Goal: Information Seeking & Learning: Learn about a topic

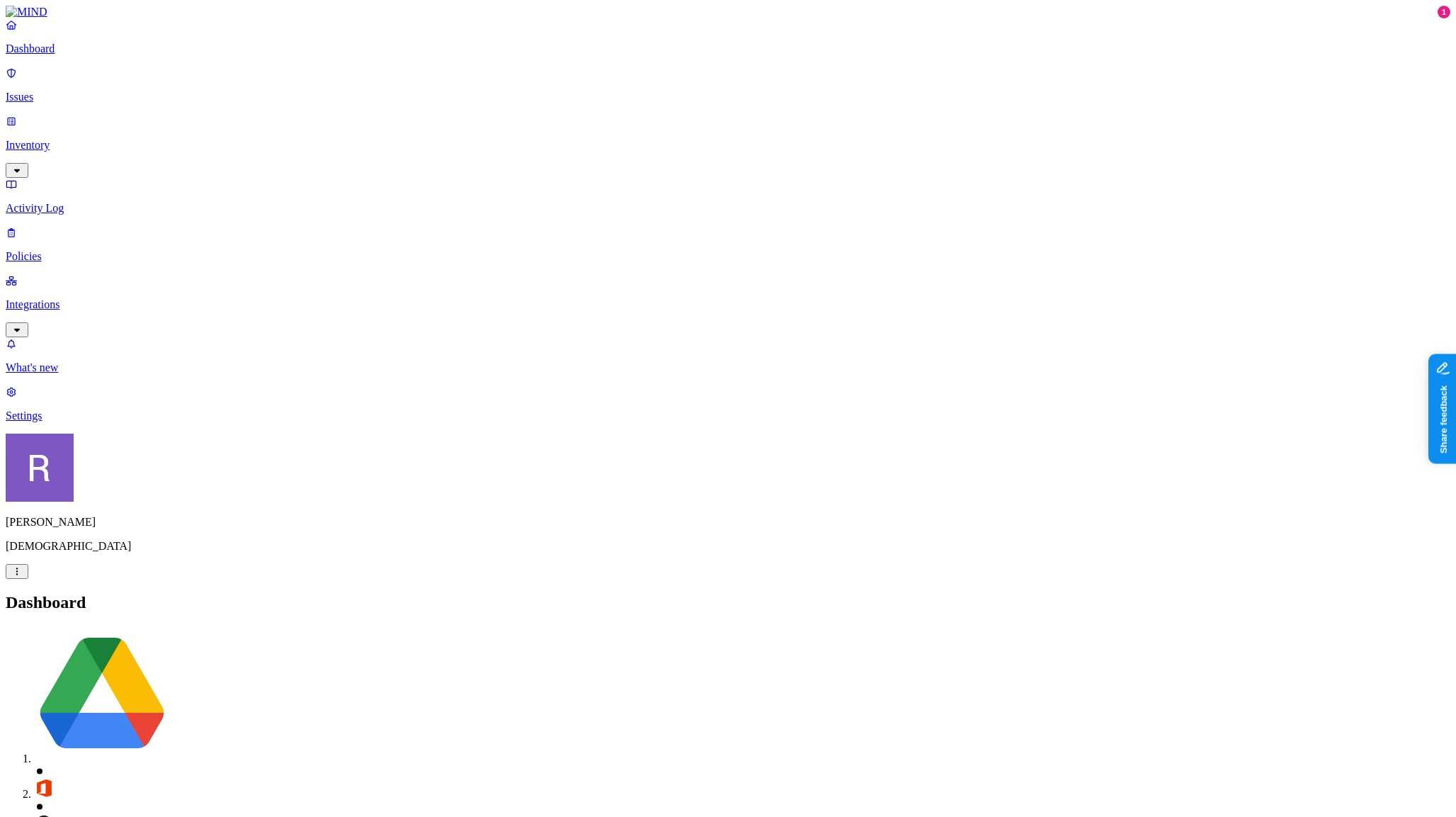
click at [60, 250] on p "Policies" at bounding box center [728, 256] width 1445 height 13
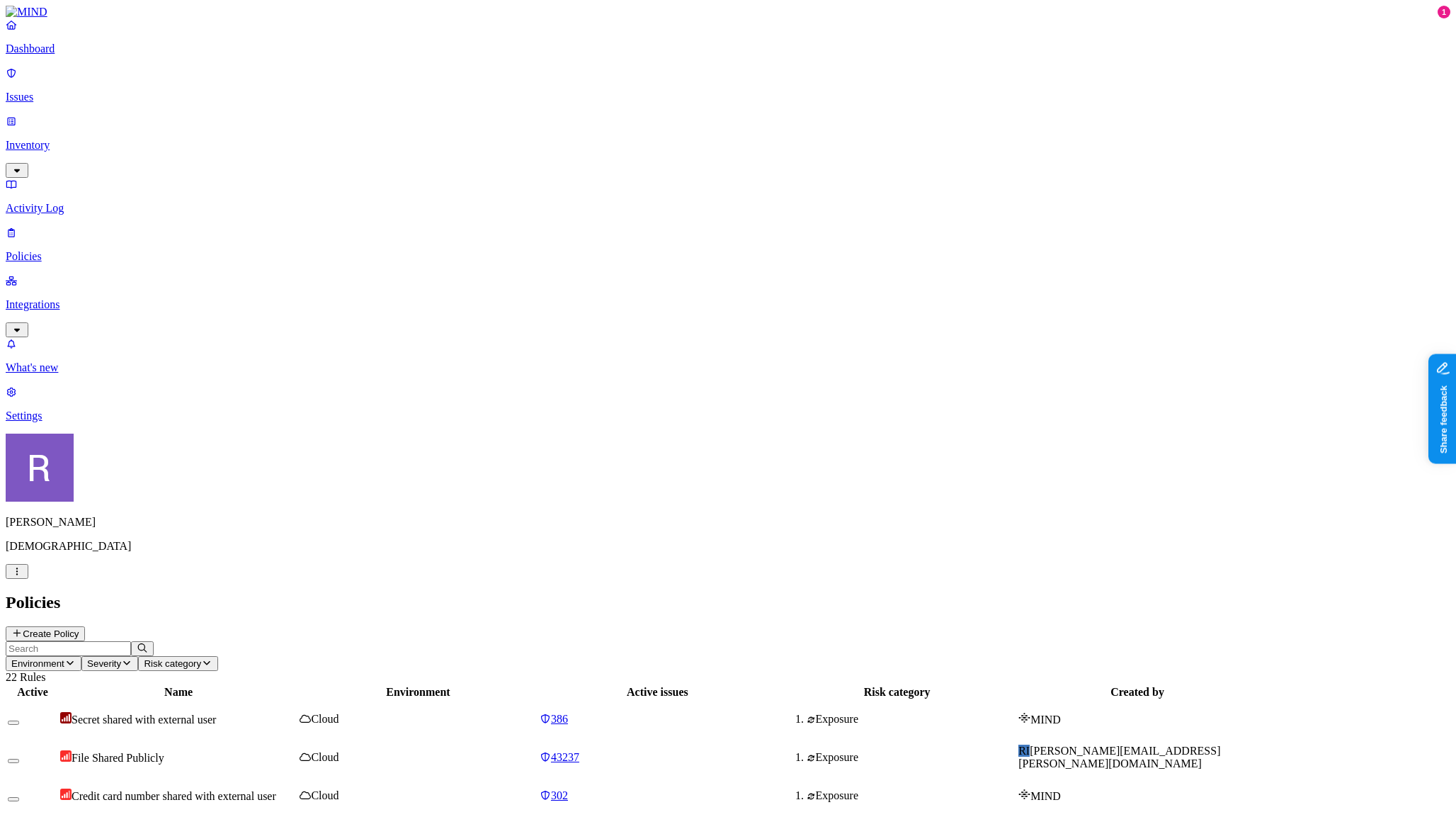
click at [338, 750] on span "Cloud" at bounding box center [324, 757] width 28 height 12
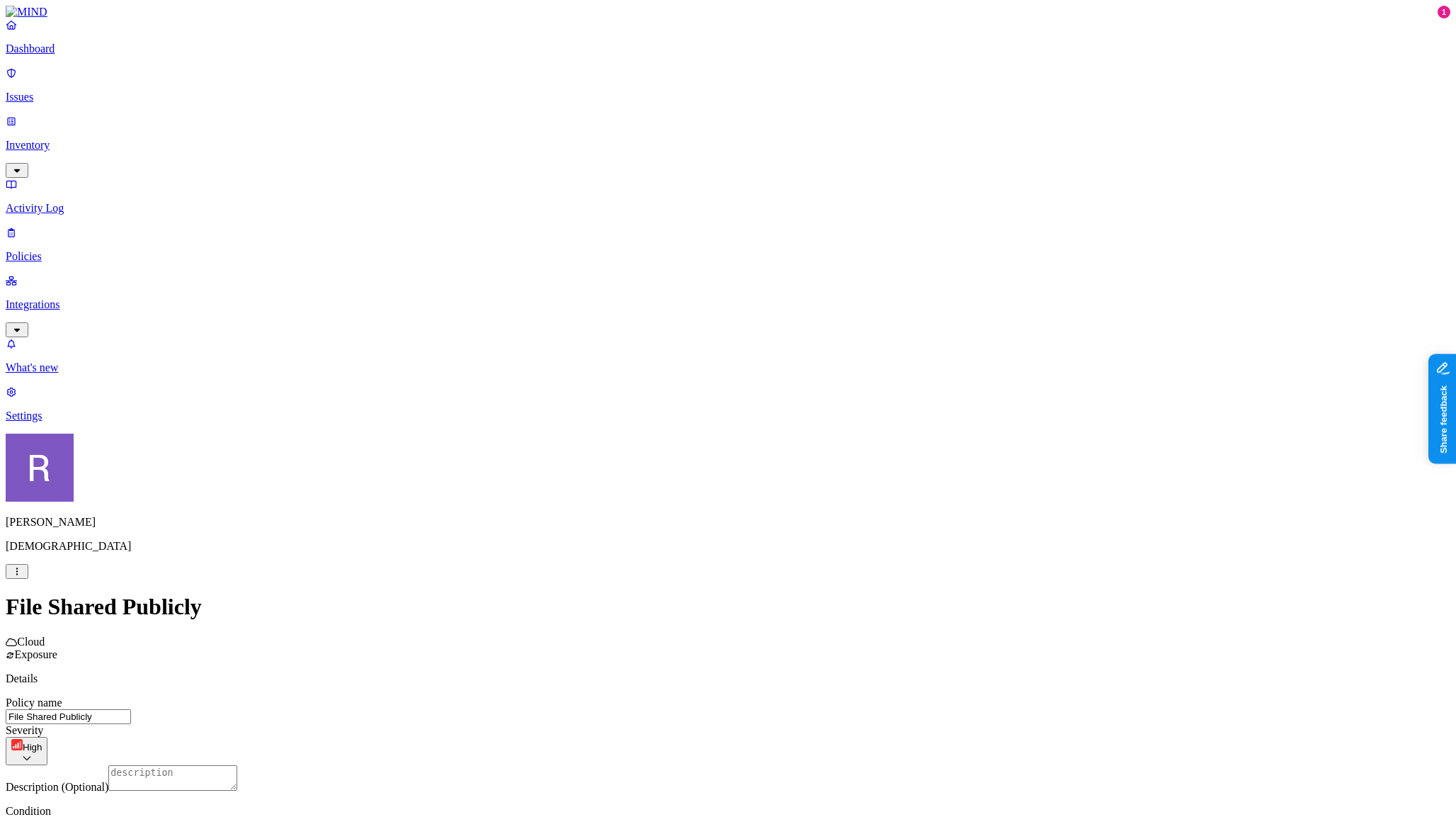
scroll to position [129, 0]
click at [821, 518] on body "Dashboard Issues Inventory Activity Log Policies Integrations What's new 1 Sett…" at bounding box center [728, 668] width 1445 height 1326
click at [54, 91] on p "Issues" at bounding box center [728, 97] width 1445 height 13
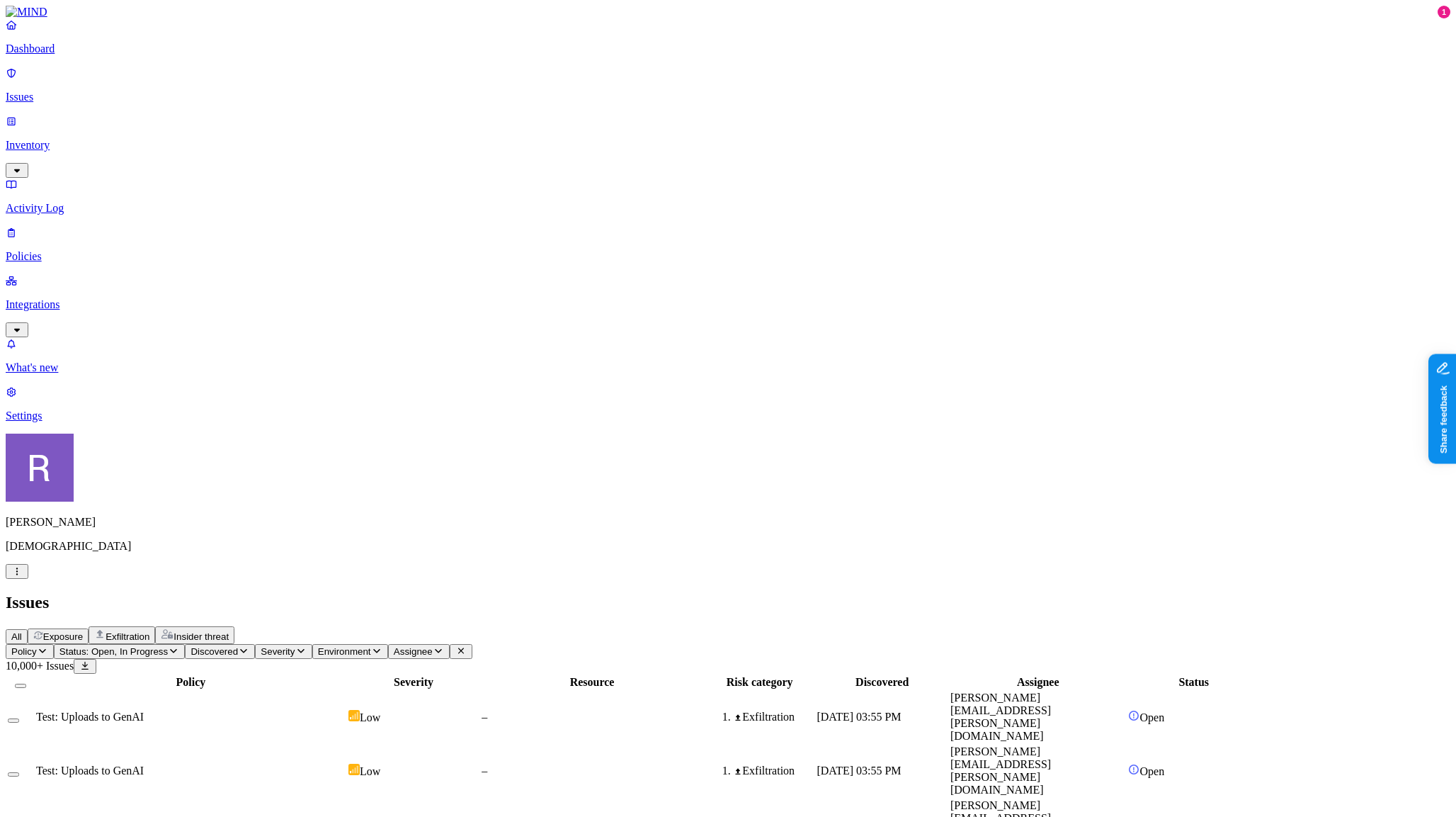
click at [371, 646] on span "Environment" at bounding box center [345, 651] width 53 height 11
click at [433, 646] on span "Assignee" at bounding box center [413, 651] width 39 height 11
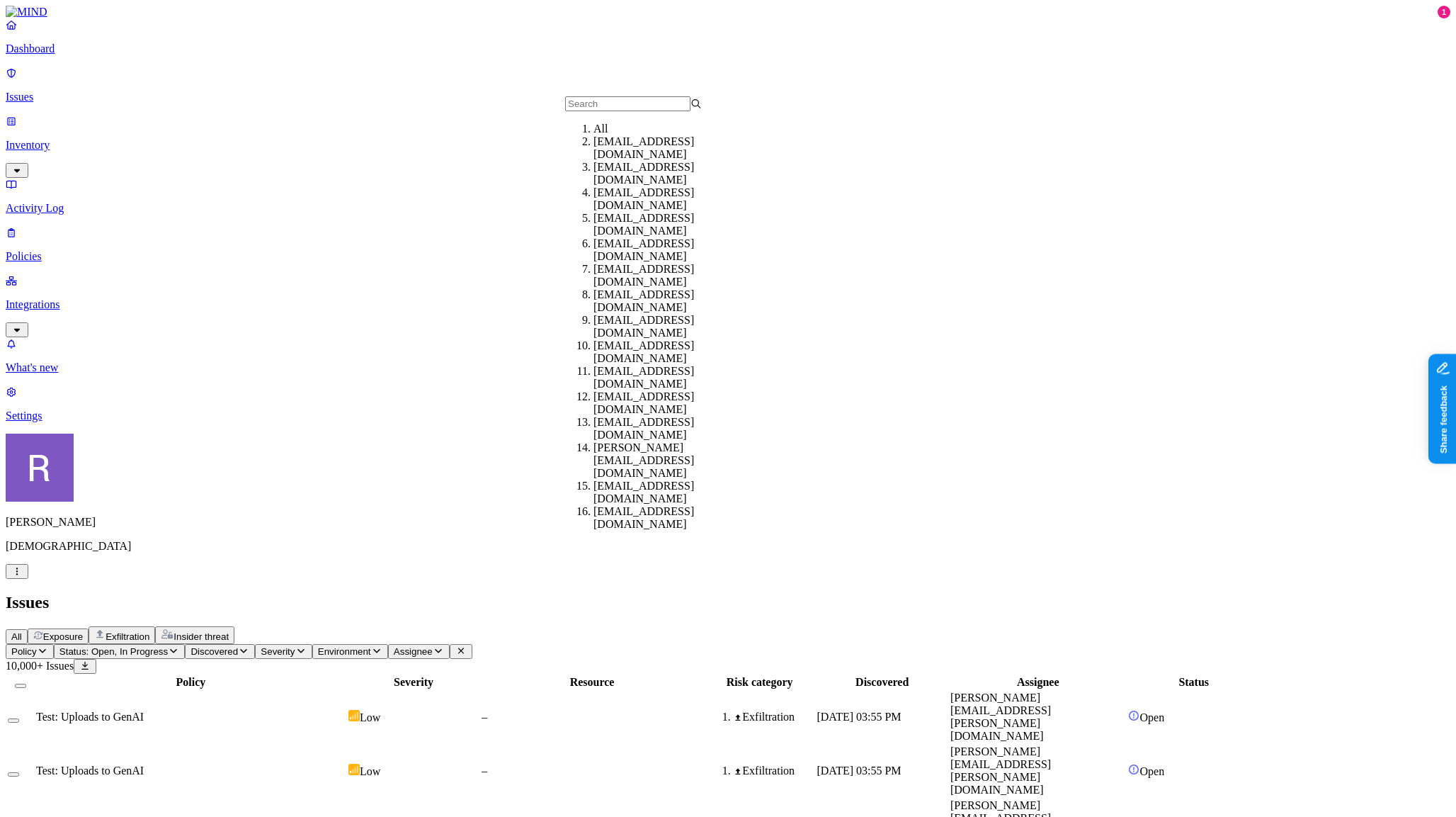
click at [371, 646] on span "Environment" at bounding box center [345, 651] width 53 height 11
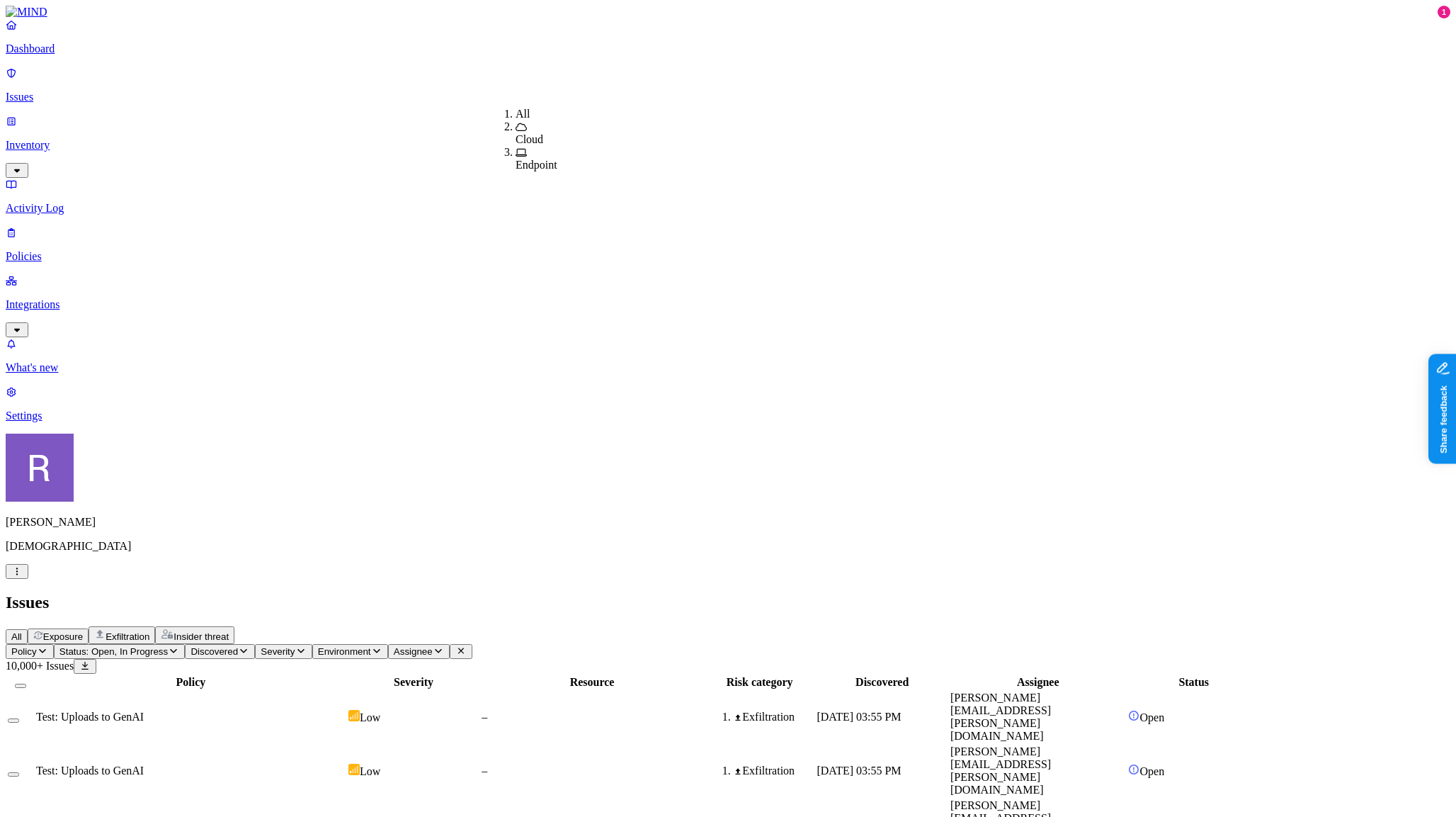
click at [249, 646] on icon "button" at bounding box center [243, 651] width 11 height 9
click at [295, 646] on span "Severity" at bounding box center [277, 651] width 34 height 11
click at [238, 646] on span "Discovered" at bounding box center [214, 651] width 48 height 11
click at [753, 593] on div "Issues" at bounding box center [728, 602] width 1445 height 19
click at [91, 250] on p "Policies" at bounding box center [728, 256] width 1445 height 13
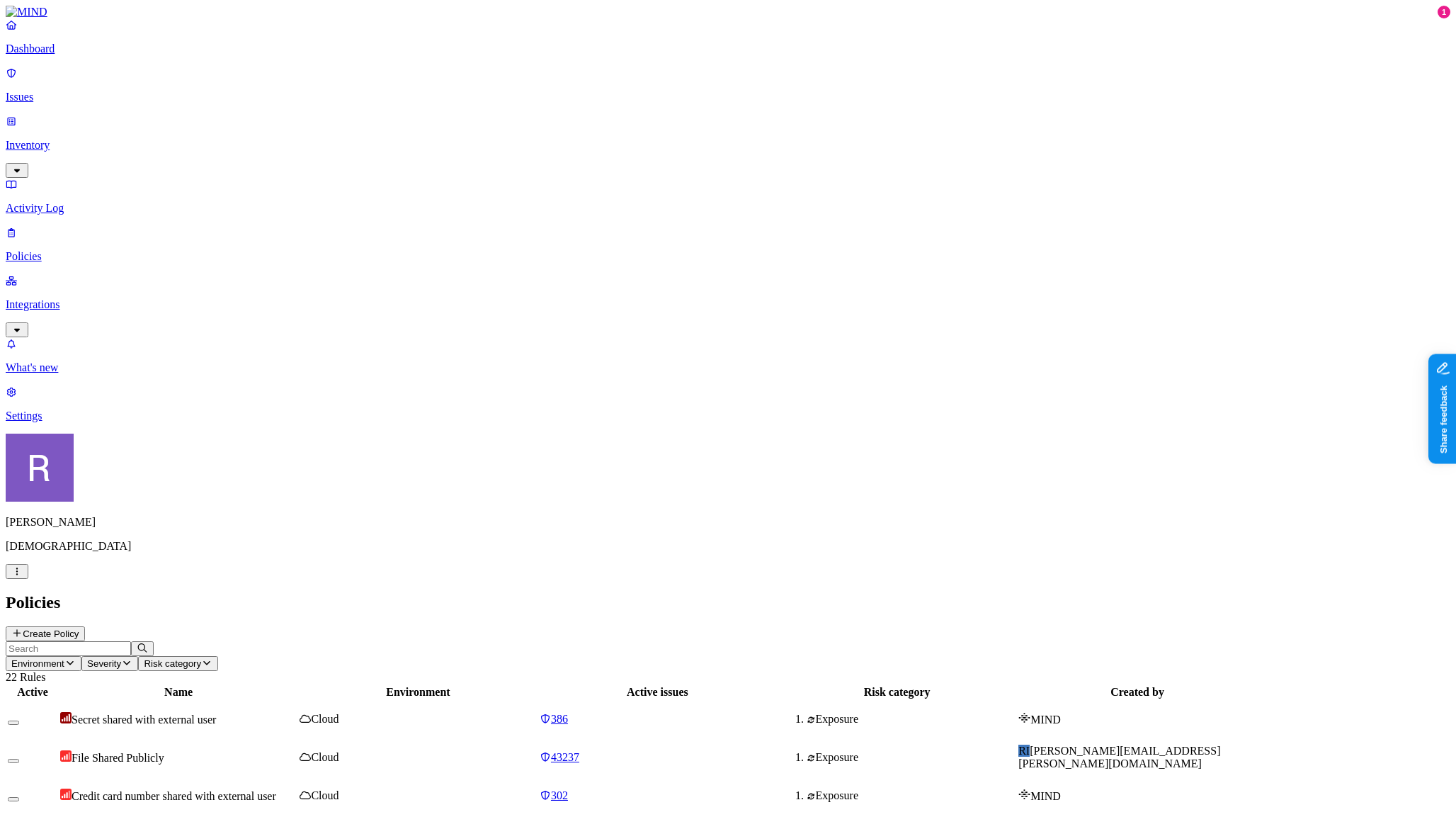
click at [775, 750] on div "43237" at bounding box center [657, 757] width 236 height 13
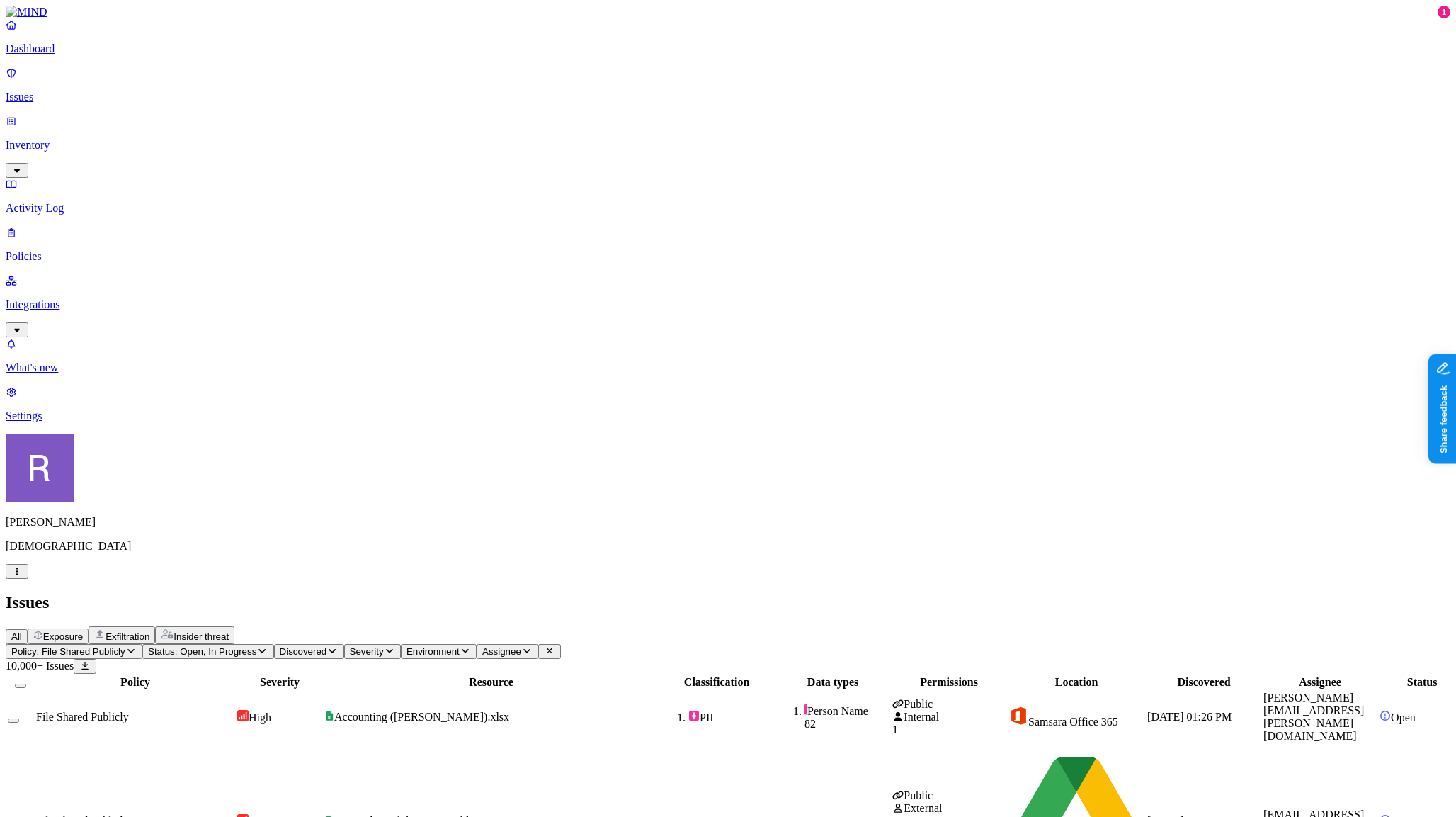
drag, startPoint x: 1131, startPoint y: 118, endPoint x: 1209, endPoint y: 120, distance: 78.0
click at [1209, 689] on div at bounding box center [1172, 689] width 136 height 0
click at [70, 250] on p "Policies" at bounding box center [728, 256] width 1445 height 13
